Goal: Find specific page/section: Find specific page/section

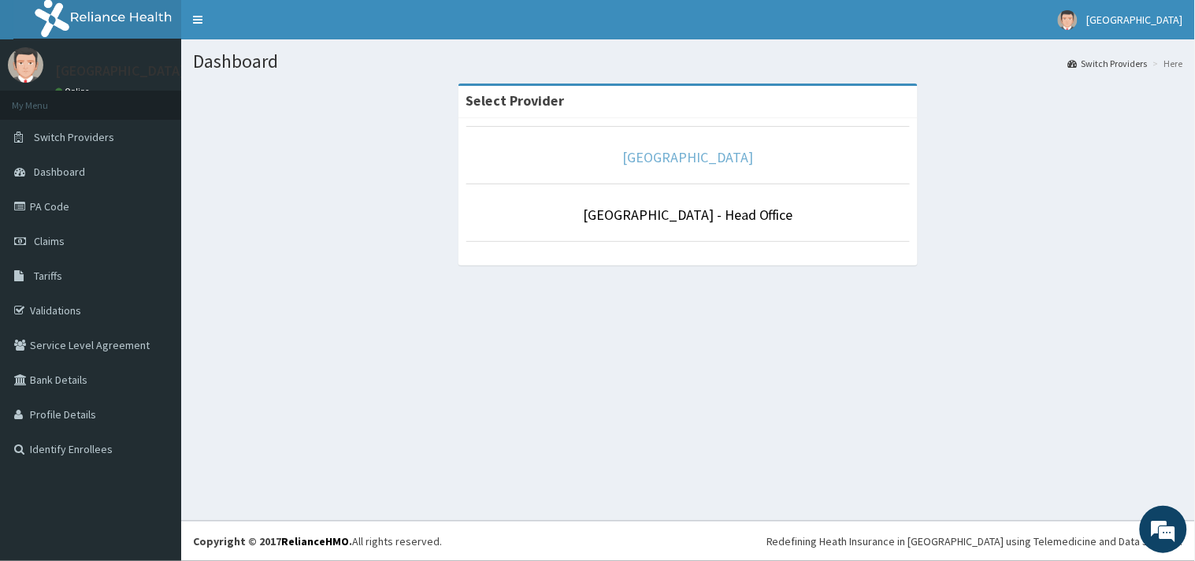
click at [683, 158] on link "[GEOGRAPHIC_DATA]" at bounding box center [688, 157] width 131 height 18
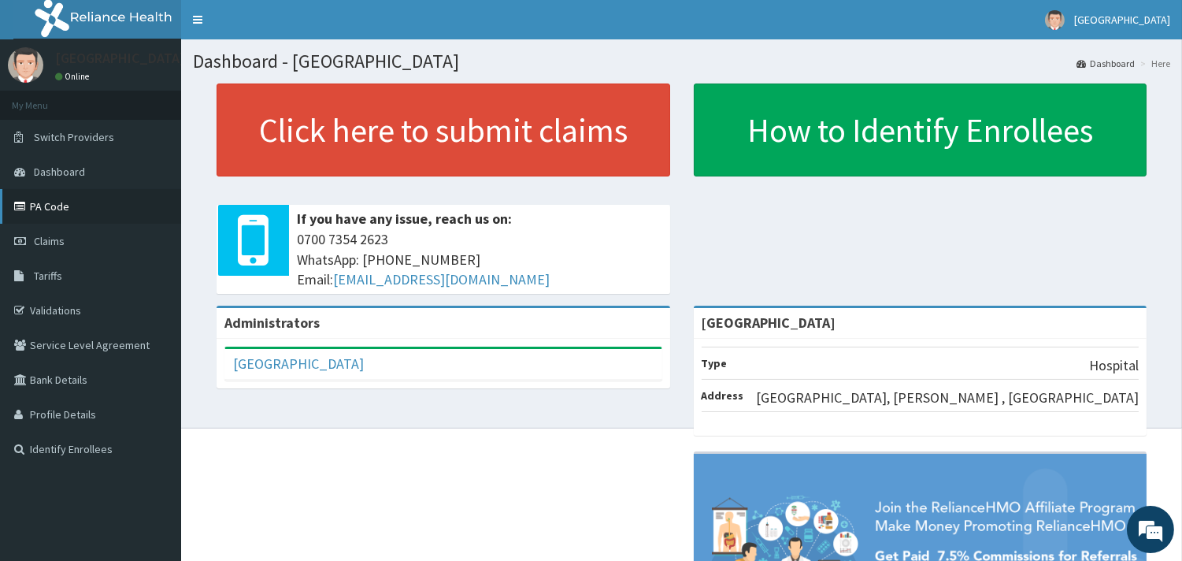
click at [74, 198] on link "PA Code" at bounding box center [90, 206] width 181 height 35
